Goal: Task Accomplishment & Management: Use online tool/utility

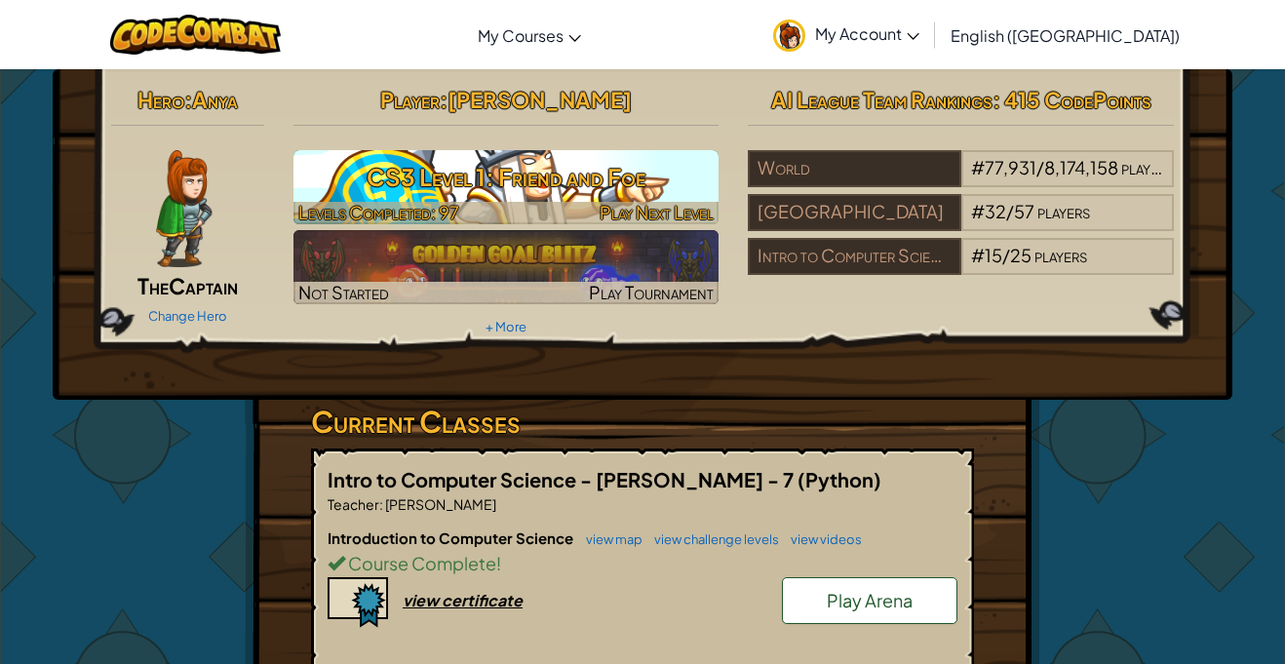
click at [482, 187] on h3 "CS3 Level 1: Friend and Foe" at bounding box center [507, 177] width 426 height 44
click at [484, 155] on h3 "CS3 Level 1: Friend and Foe" at bounding box center [507, 177] width 426 height 44
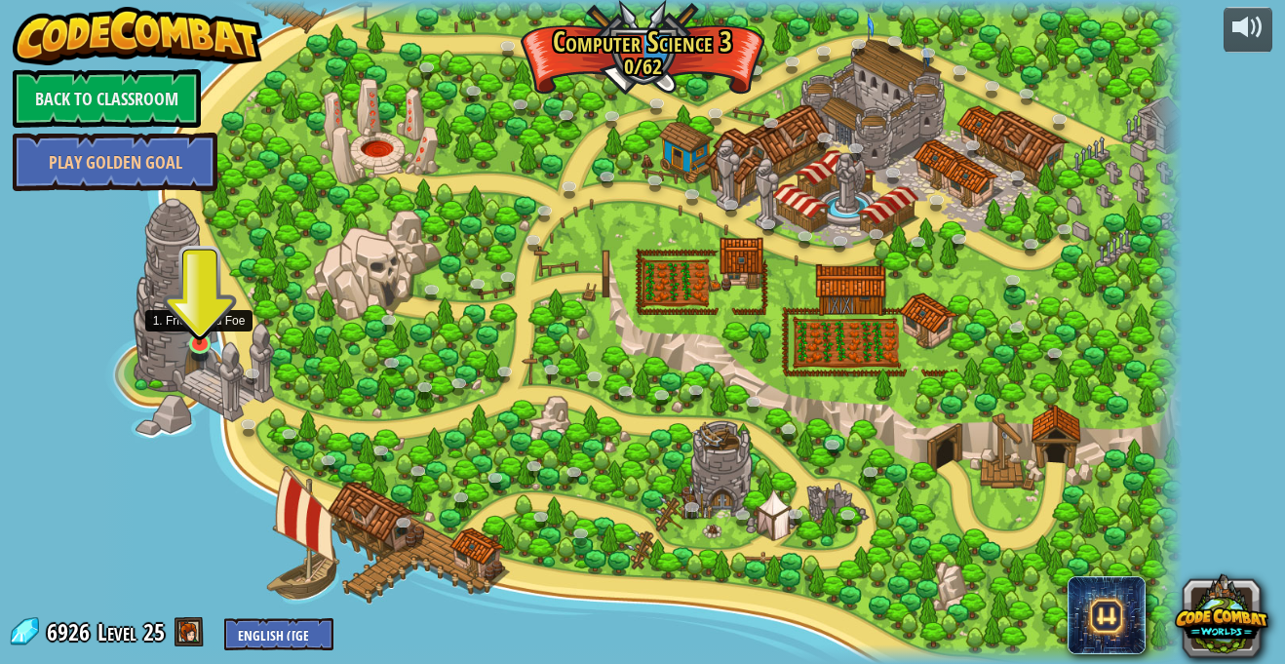
click at [199, 339] on img at bounding box center [199, 314] width 26 height 61
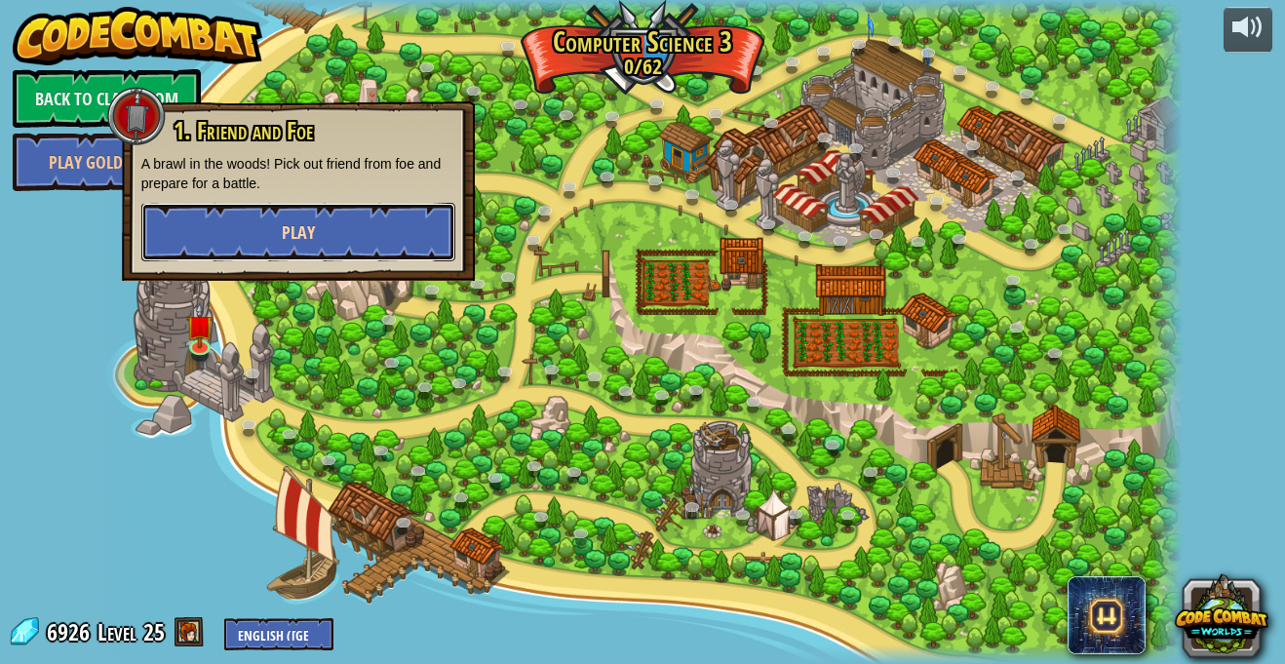
click at [289, 248] on button "Play" at bounding box center [298, 232] width 314 height 59
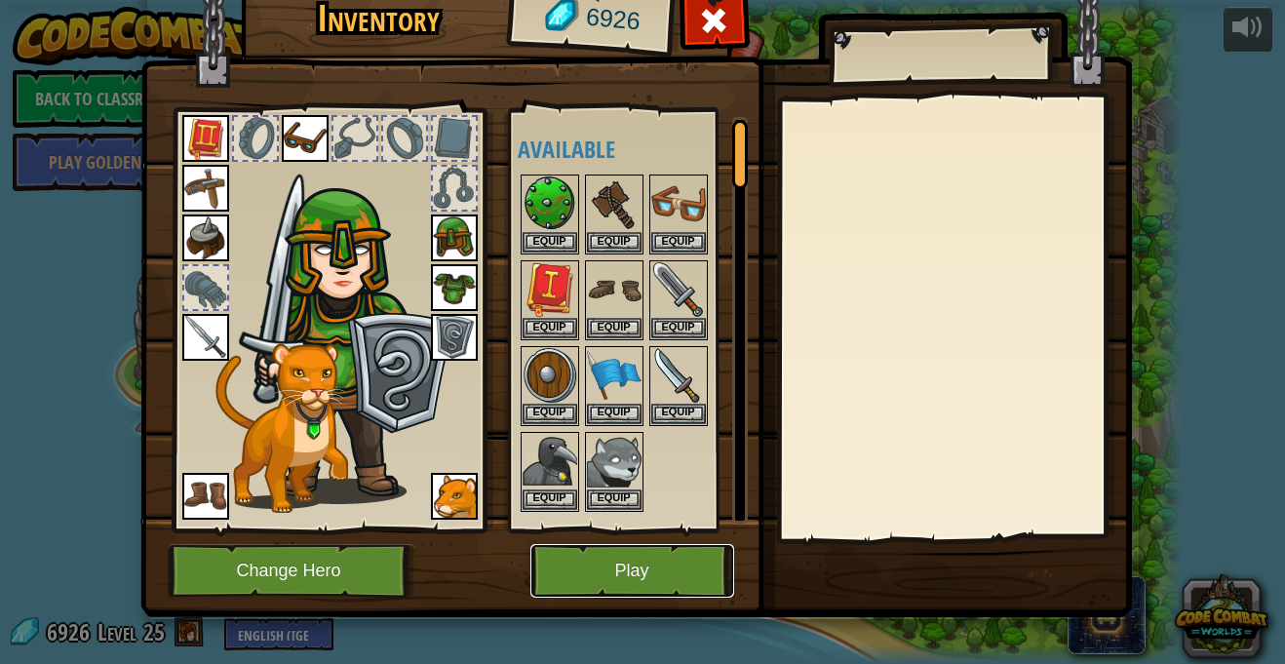
click at [622, 544] on button "Play" at bounding box center [633, 571] width 204 height 54
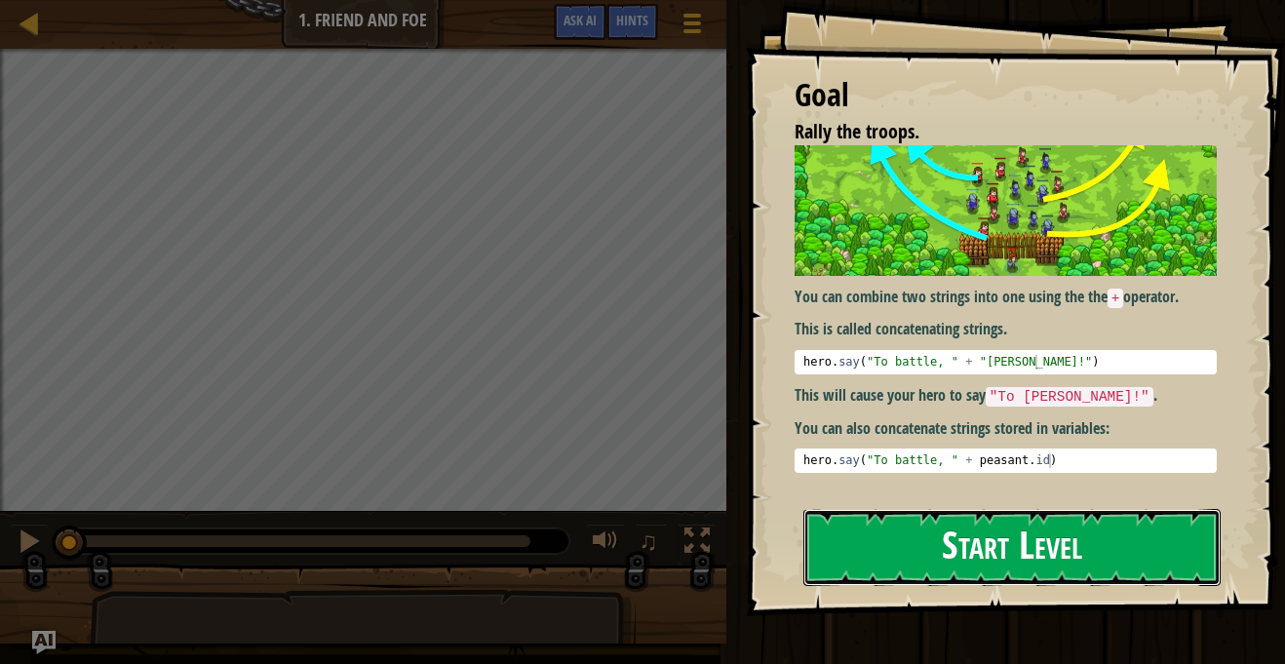
click at [936, 566] on button "Start Level" at bounding box center [1012, 547] width 417 height 77
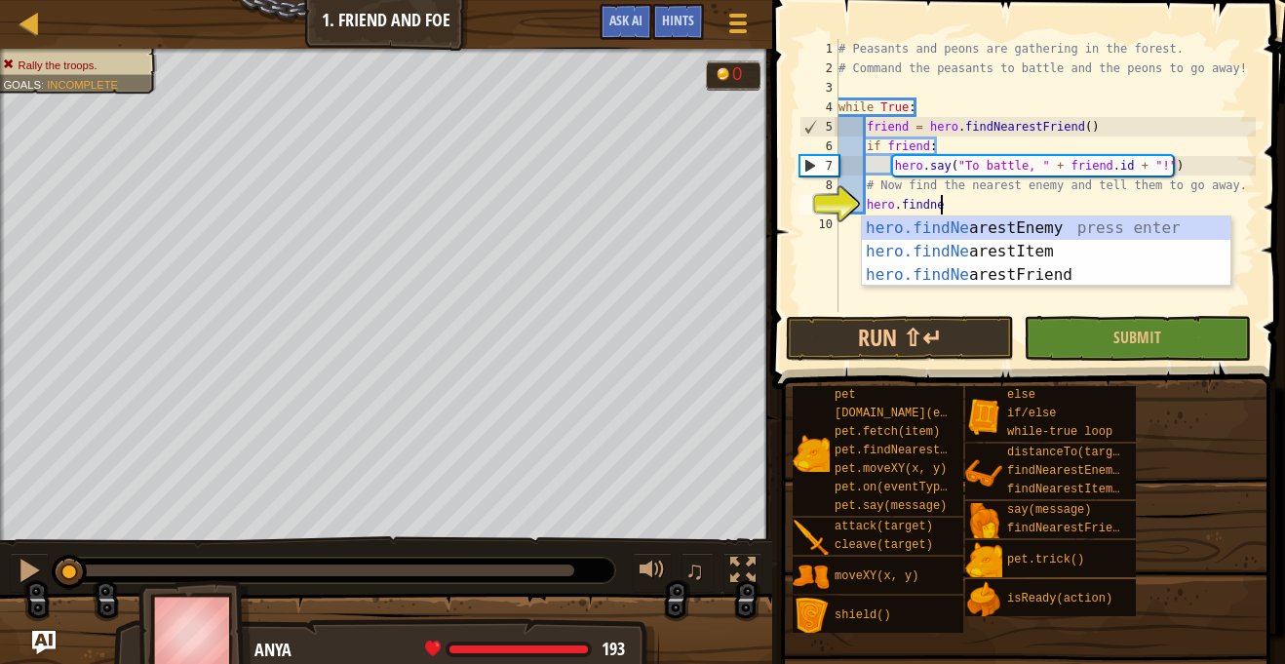
type textarea "hero.findnea"
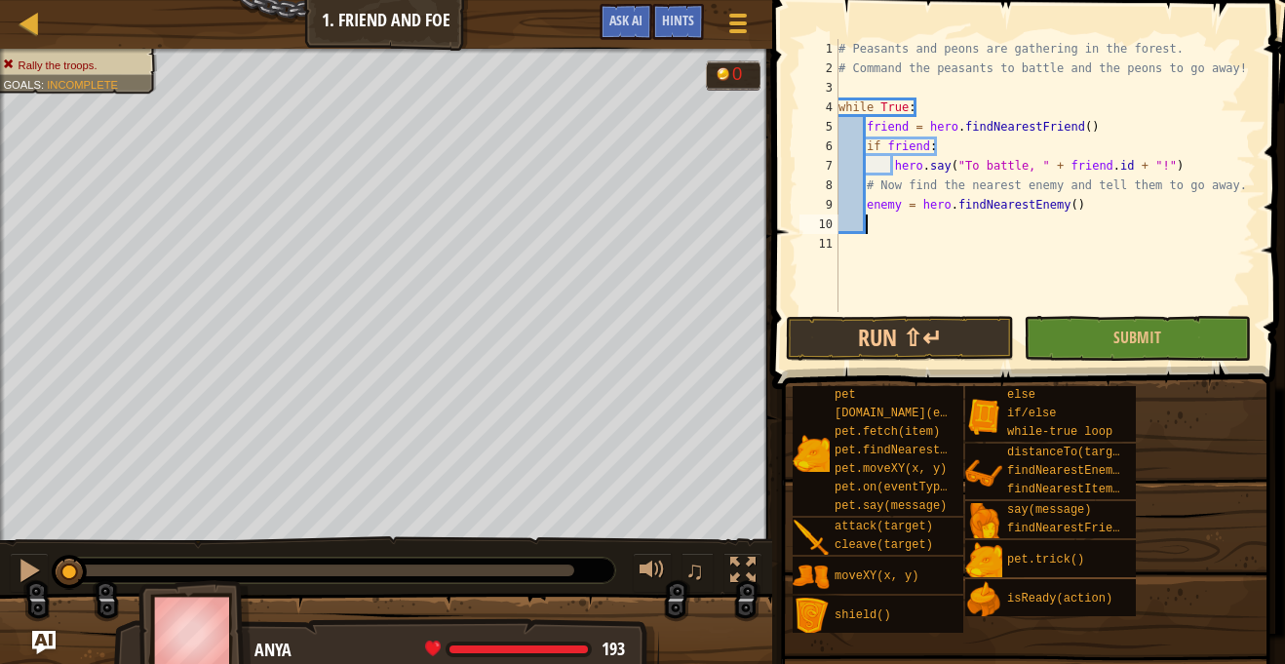
scroll to position [9, 3]
click at [639, 28] on span "Ask AI" at bounding box center [626, 20] width 33 height 19
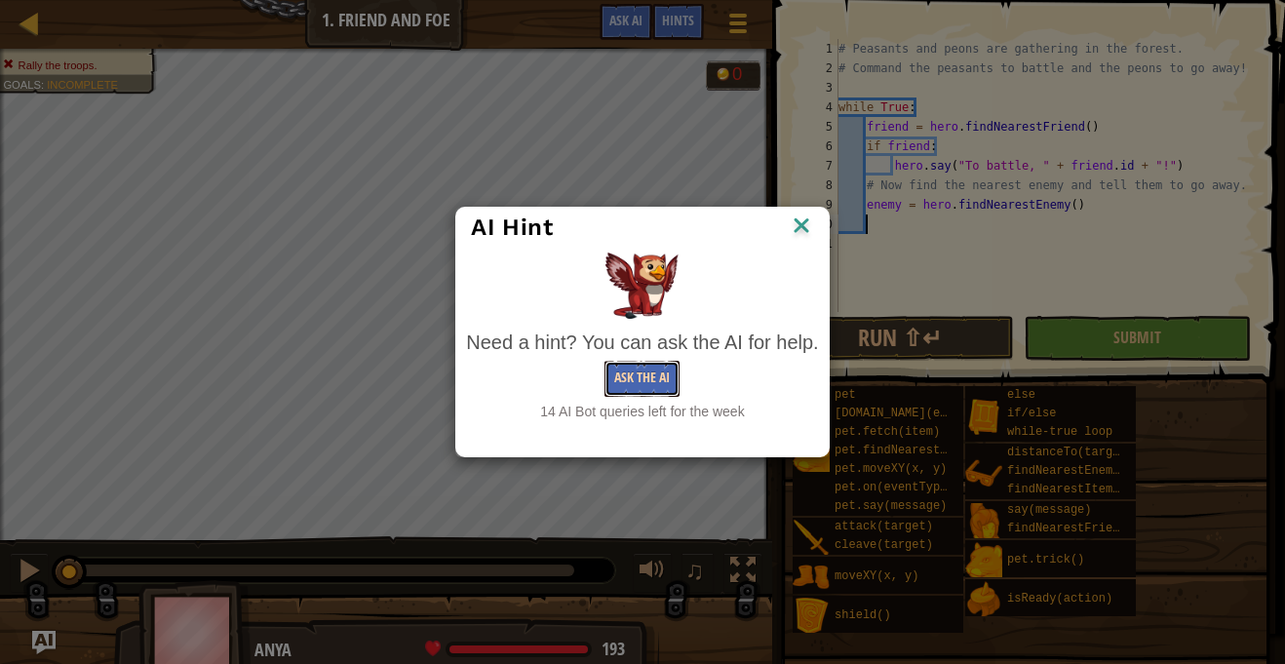
click at [619, 370] on button "Ask the AI" at bounding box center [642, 379] width 75 height 36
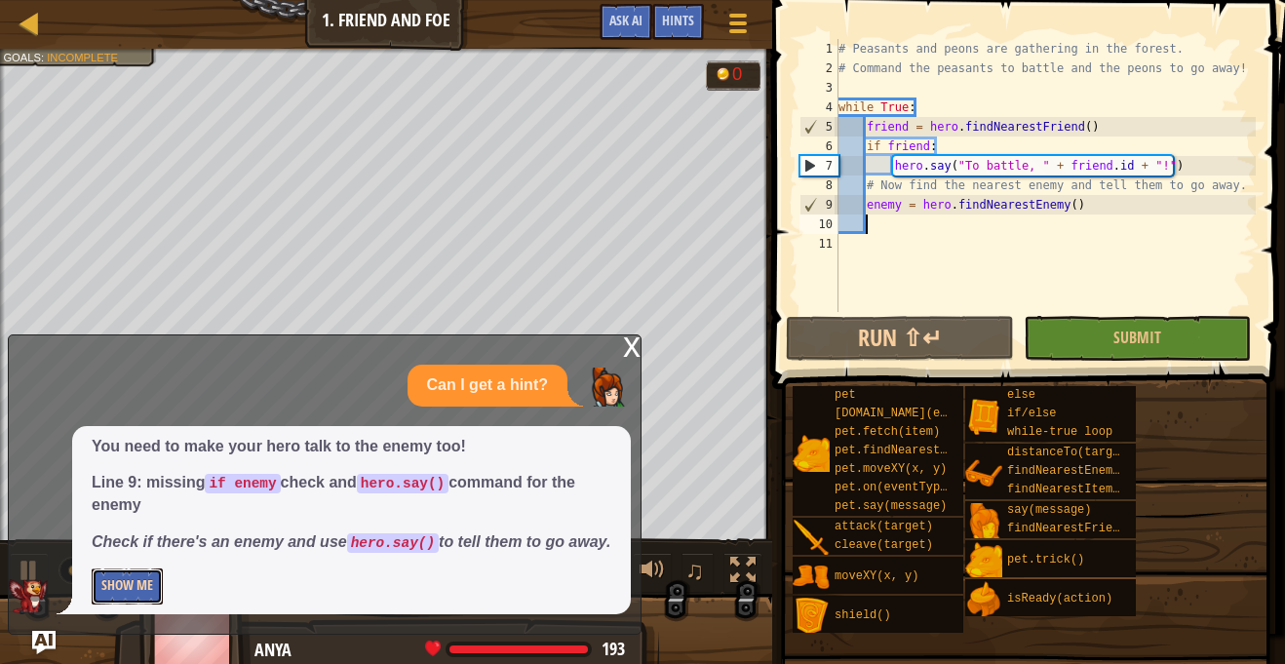
click at [103, 587] on button "Show Me" at bounding box center [127, 587] width 71 height 36
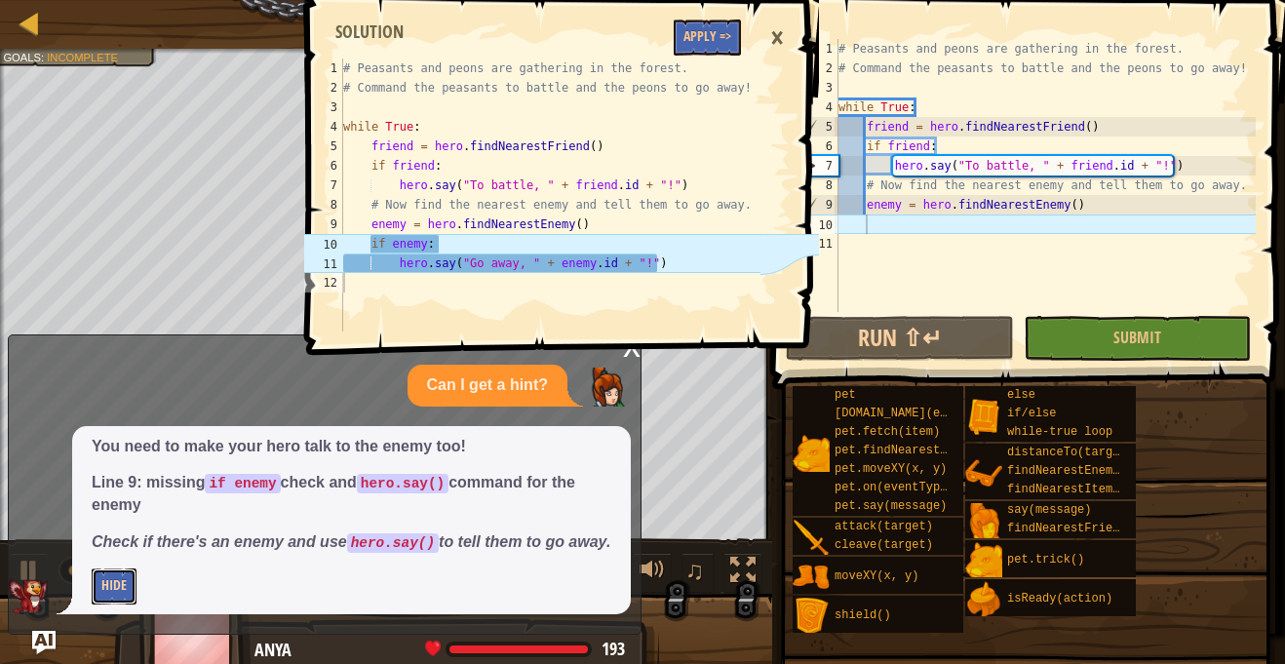
click at [107, 587] on button "Hide" at bounding box center [114, 587] width 45 height 36
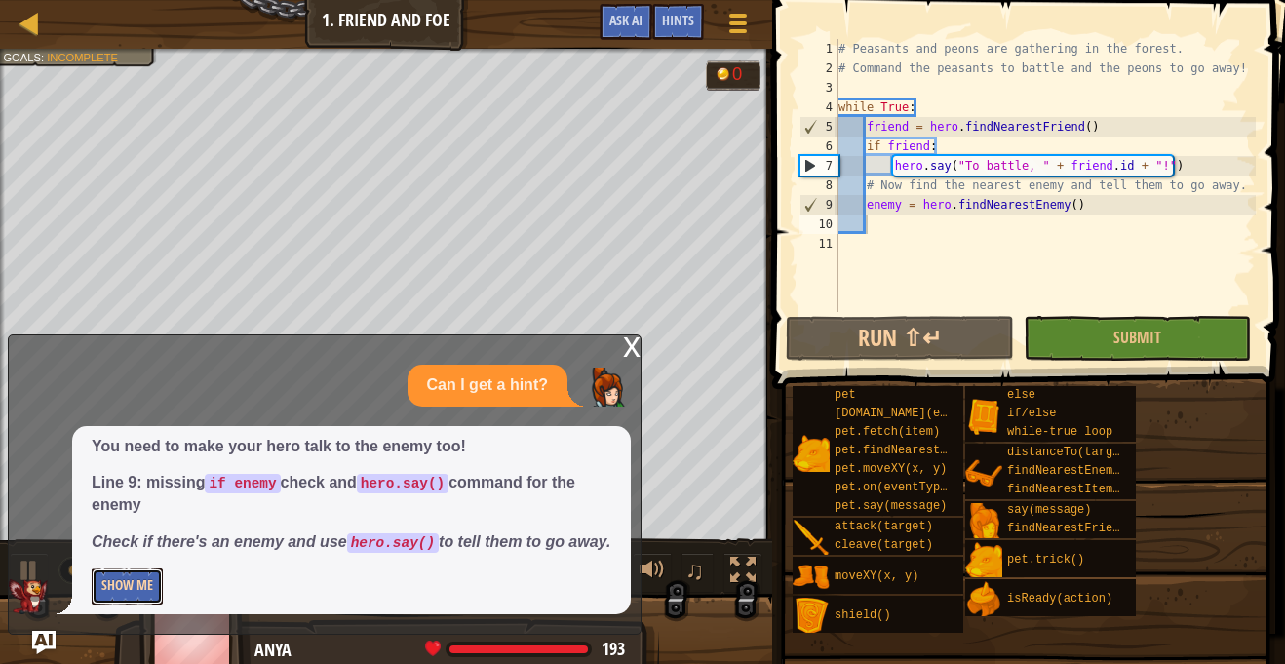
click at [148, 589] on button "Show Me" at bounding box center [127, 587] width 71 height 36
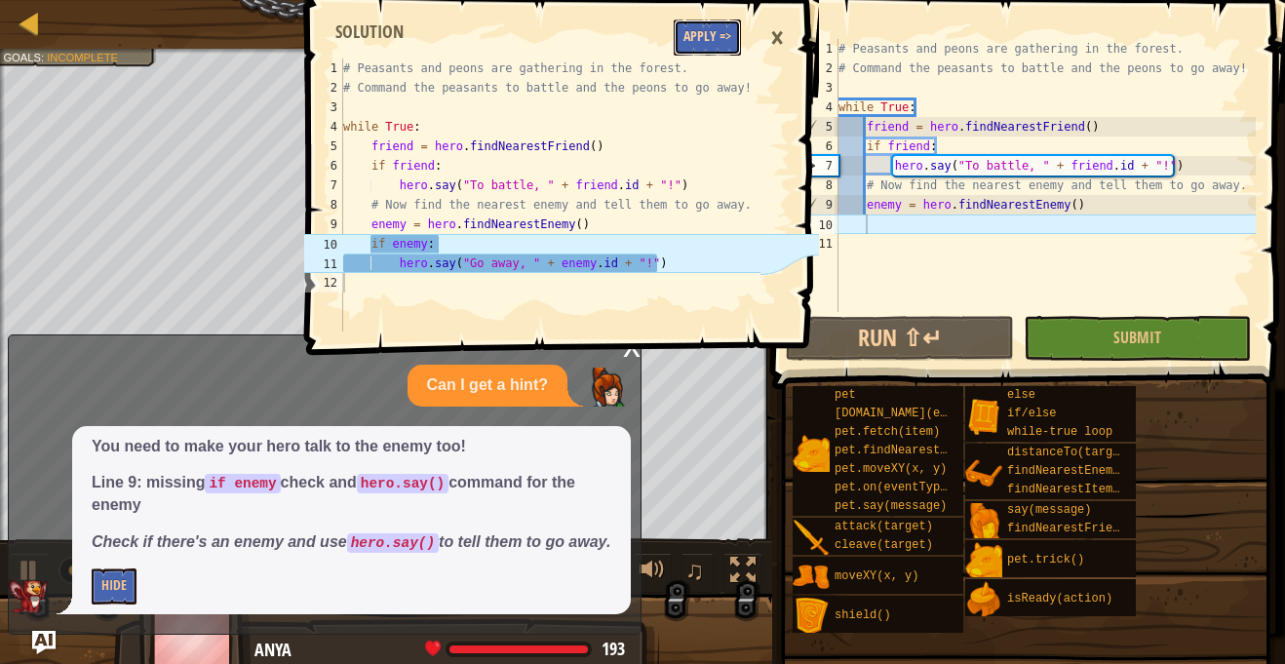
click at [708, 25] on button "Apply =>" at bounding box center [707, 38] width 67 height 36
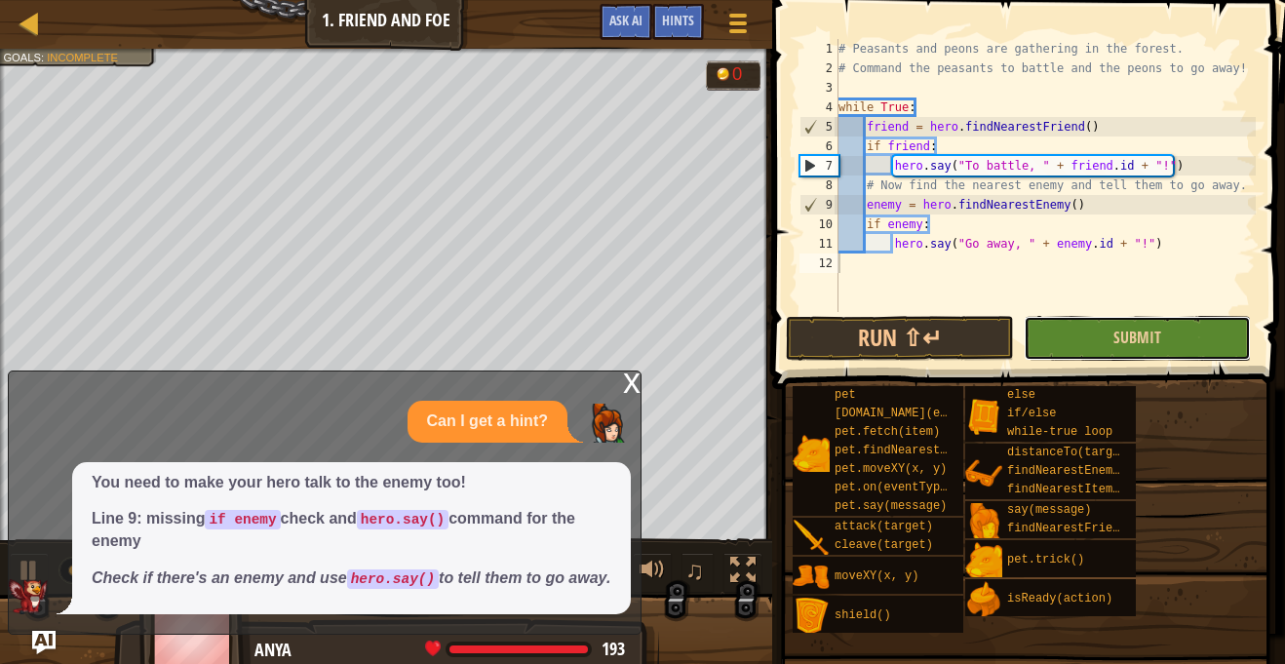
click at [1102, 333] on button "Submit" at bounding box center [1137, 338] width 227 height 45
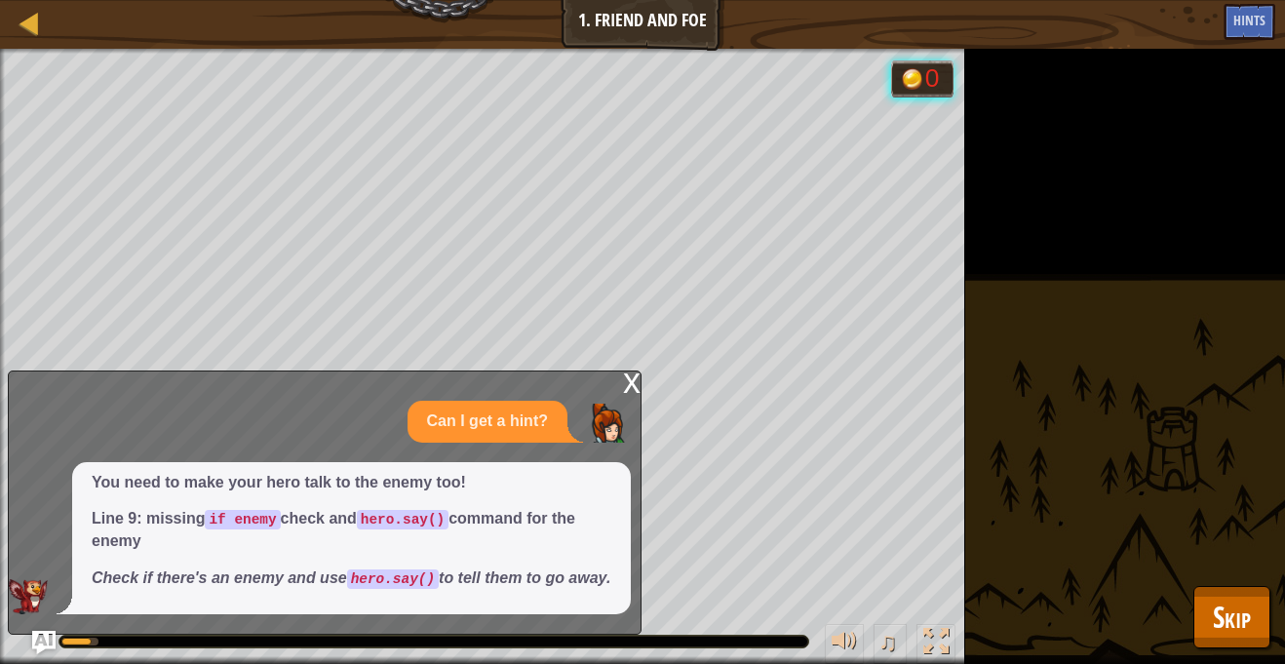
click at [629, 372] on div "x" at bounding box center [632, 382] width 18 height 20
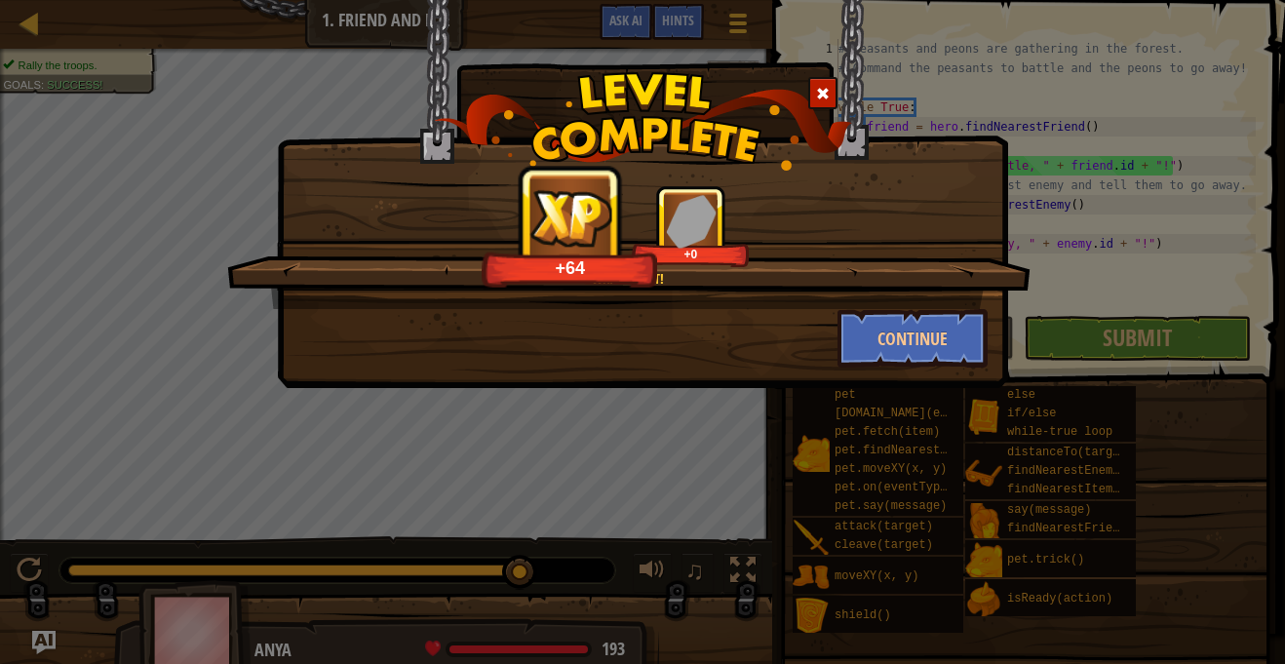
click at [906, 371] on div "What a riot! +64 +0 Continue" at bounding box center [642, 194] width 731 height 388
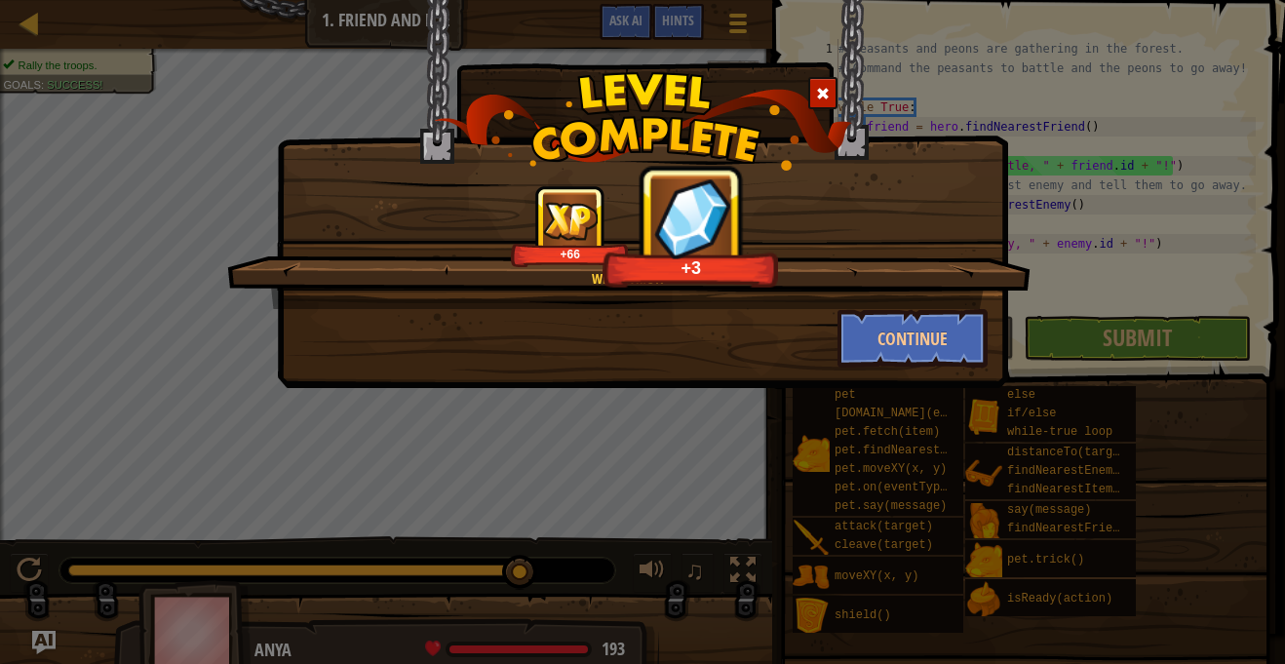
click at [908, 369] on div "What a riot! +66 +3 Continue" at bounding box center [642, 194] width 731 height 388
click at [901, 350] on button "Continue" at bounding box center [913, 338] width 151 height 59
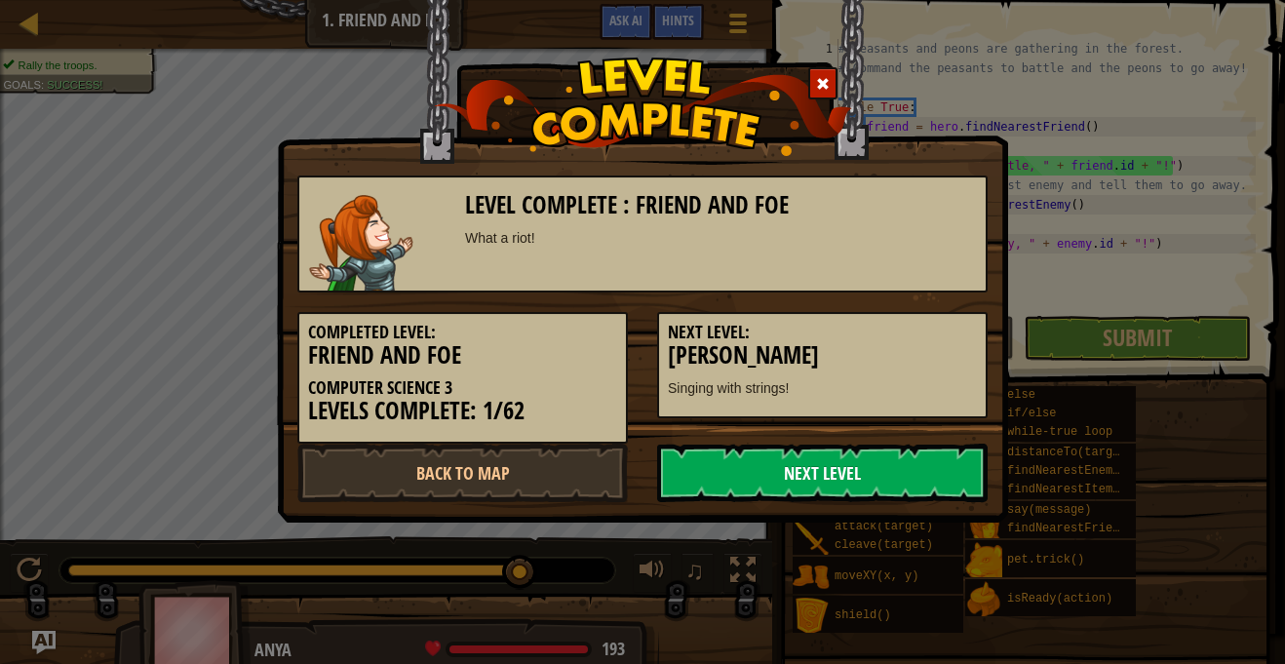
click at [885, 453] on link "Next Level" at bounding box center [822, 473] width 331 height 59
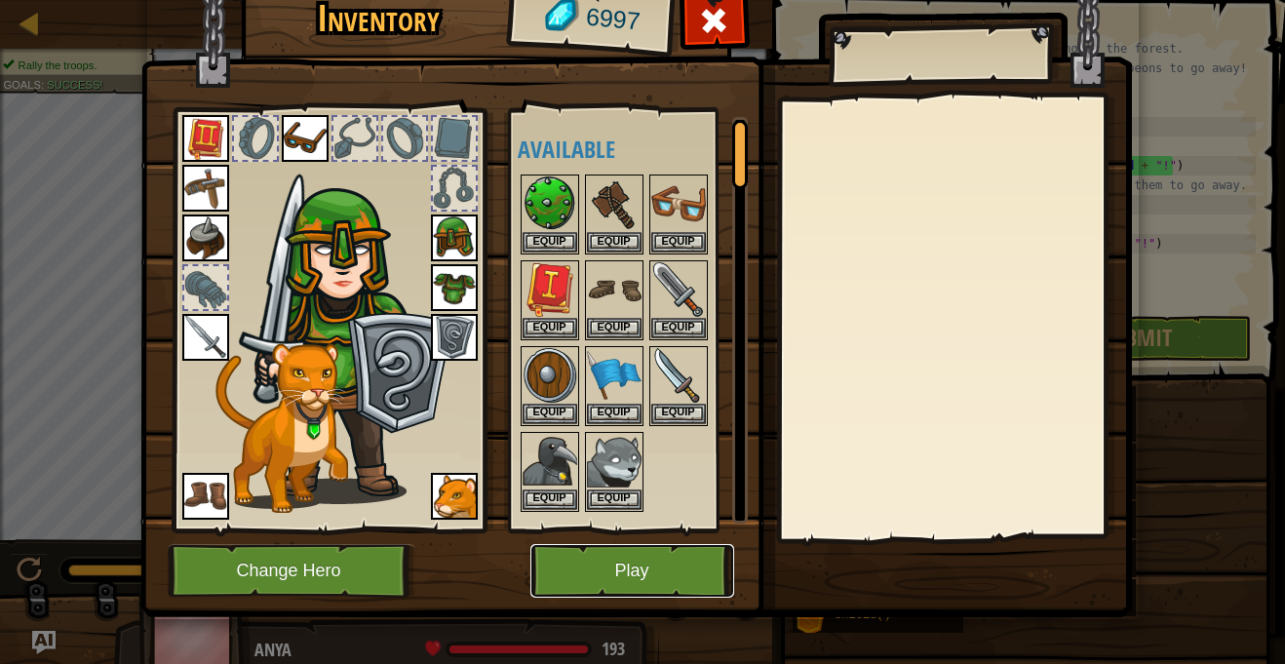
click at [600, 592] on button "Play" at bounding box center [633, 571] width 204 height 54
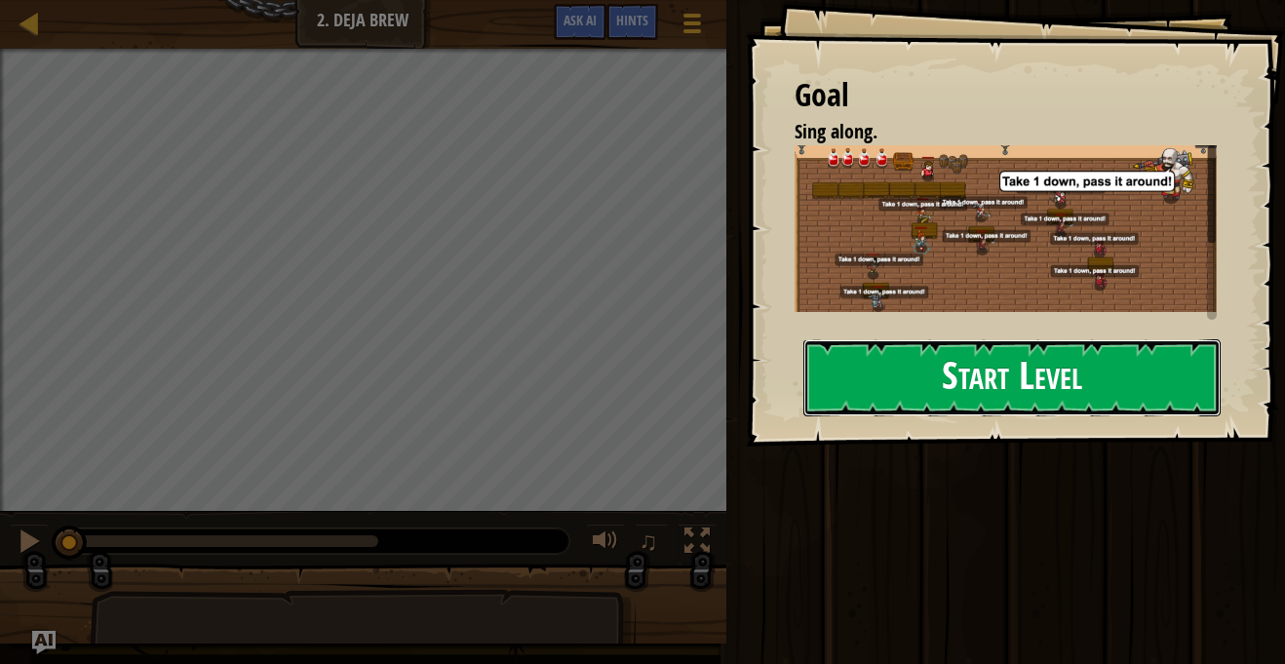
click at [845, 358] on button "Start Level" at bounding box center [1012, 377] width 417 height 77
